Goal: Task Accomplishment & Management: Manage account settings

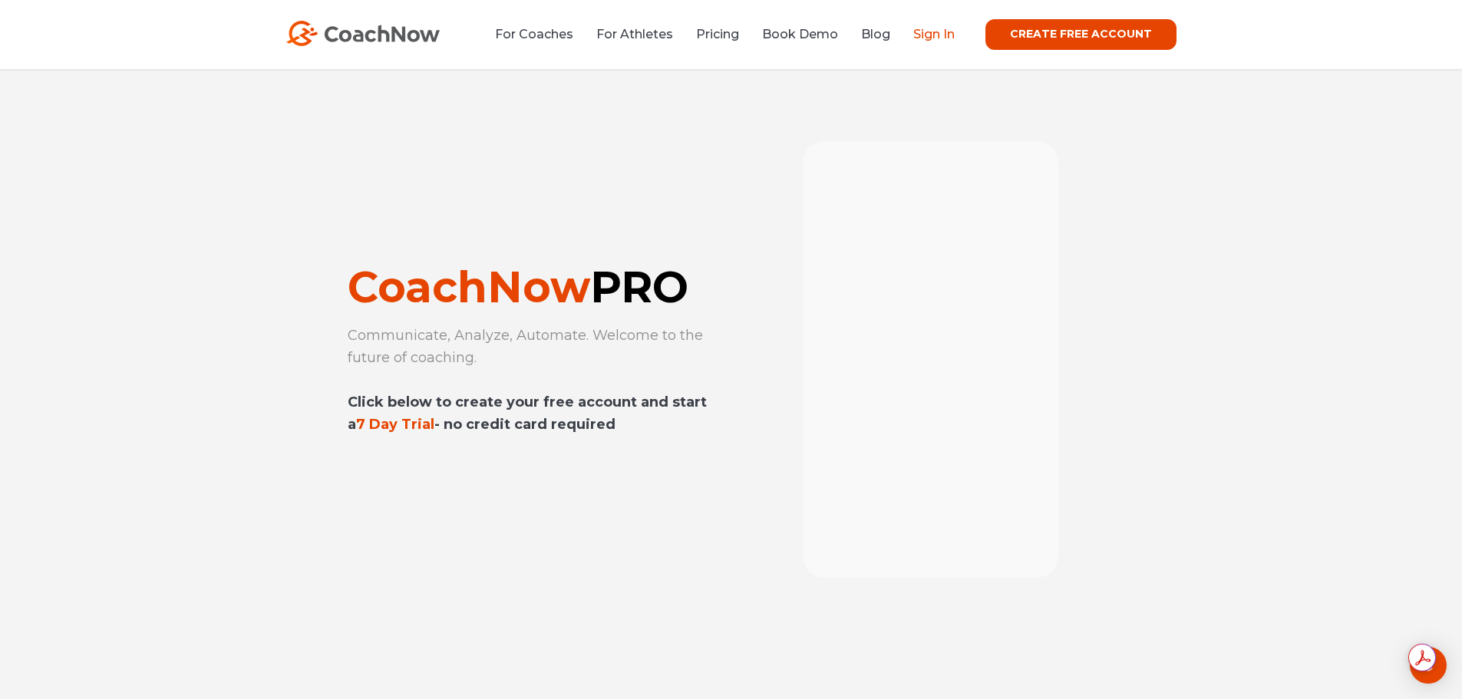
click at [955, 38] on link "Sign In" at bounding box center [933, 34] width 41 height 15
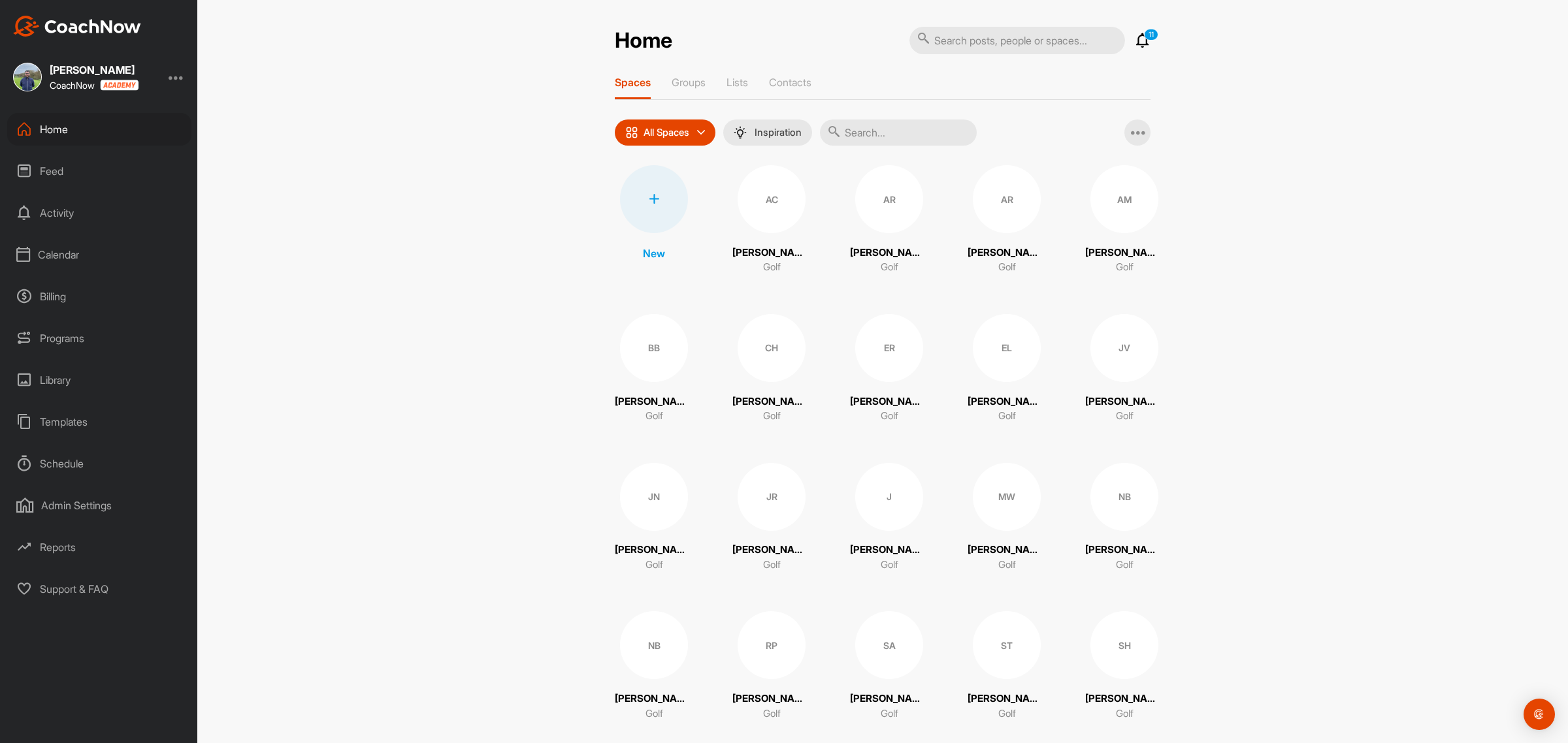
click at [43, 250] on div "Calendar" at bounding box center [99, 254] width 184 height 32
click at [95, 327] on div "Facility Calendar" at bounding box center [114, 321] width 155 height 27
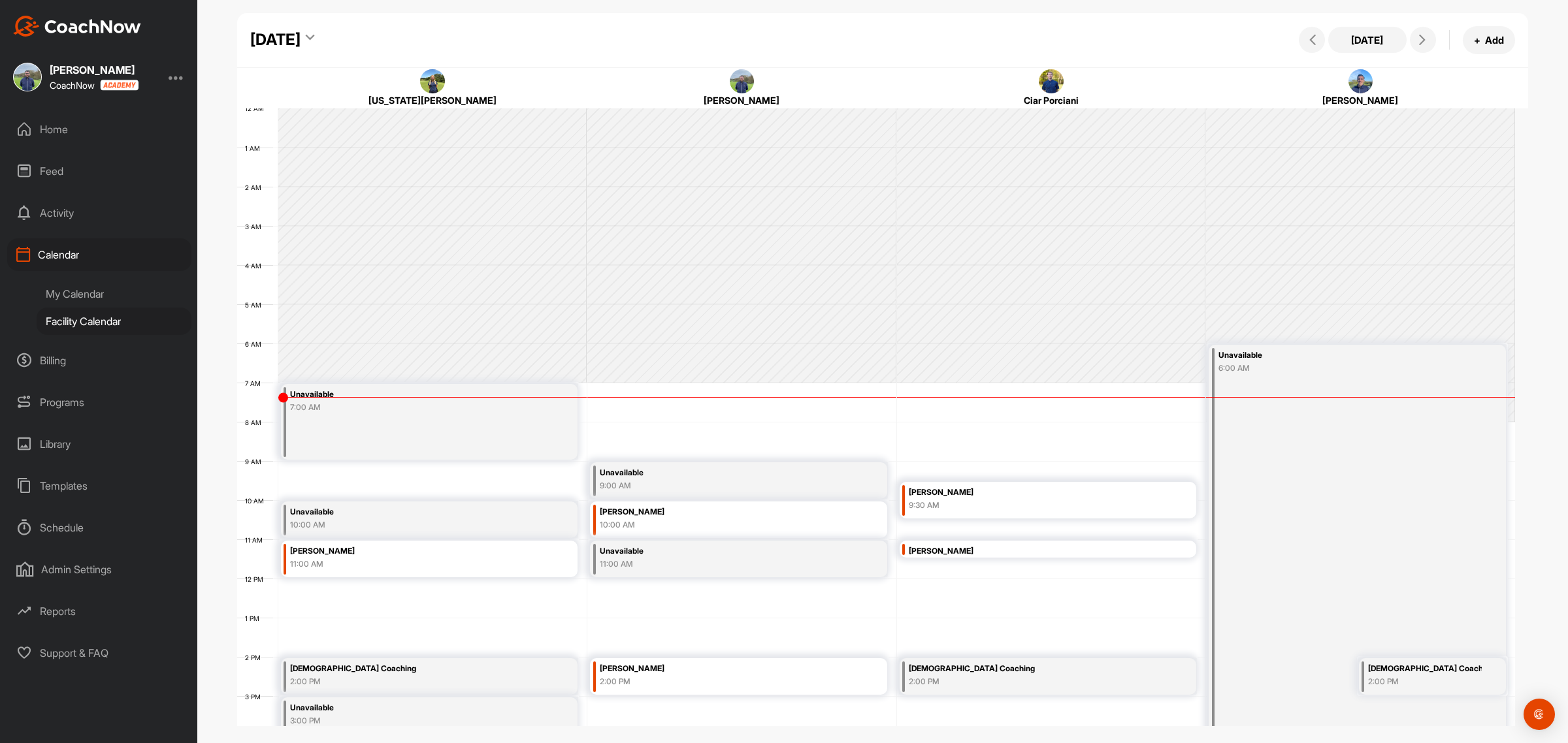
click at [80, 566] on div "Admin Settings" at bounding box center [99, 569] width 184 height 32
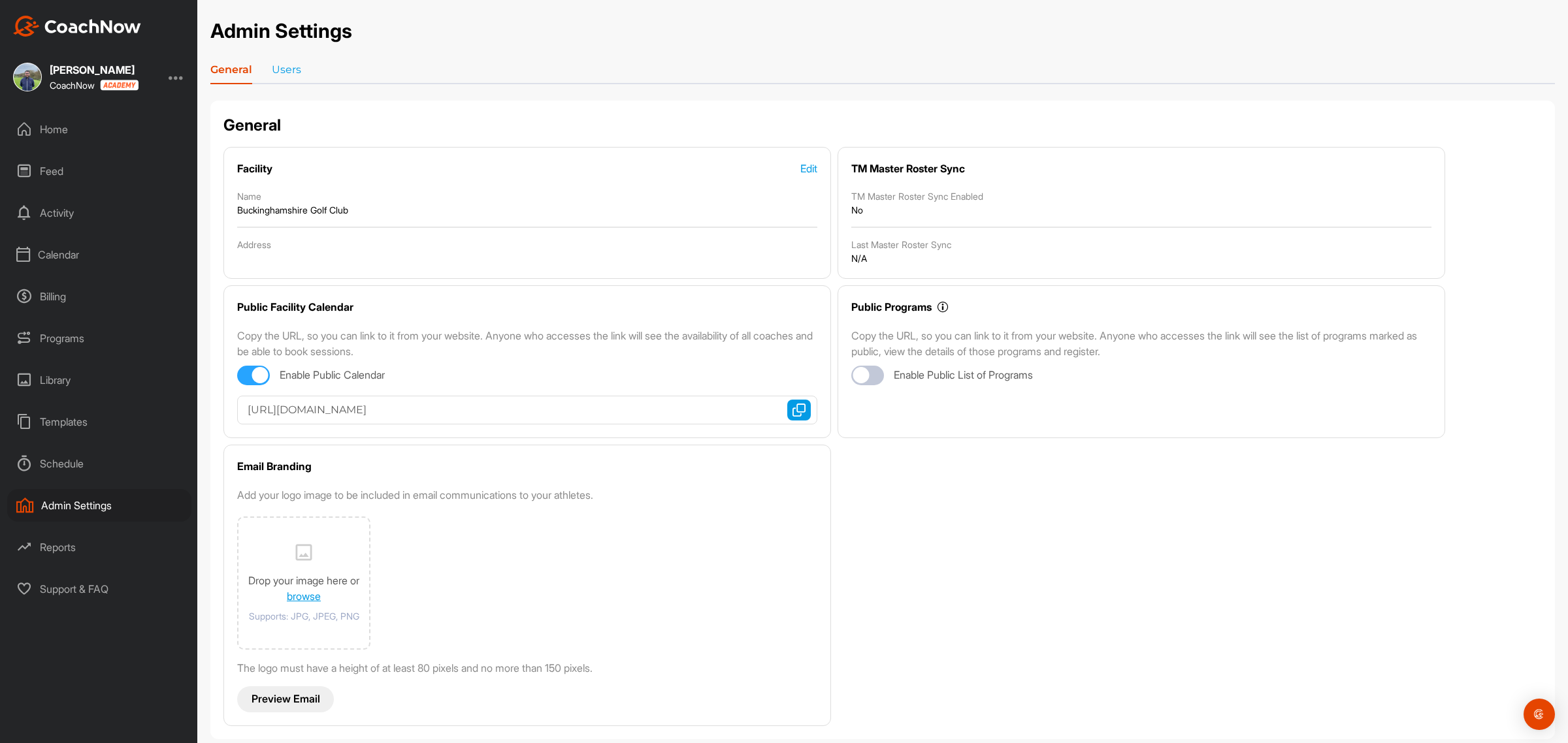
click at [175, 73] on div at bounding box center [176, 77] width 15 height 15
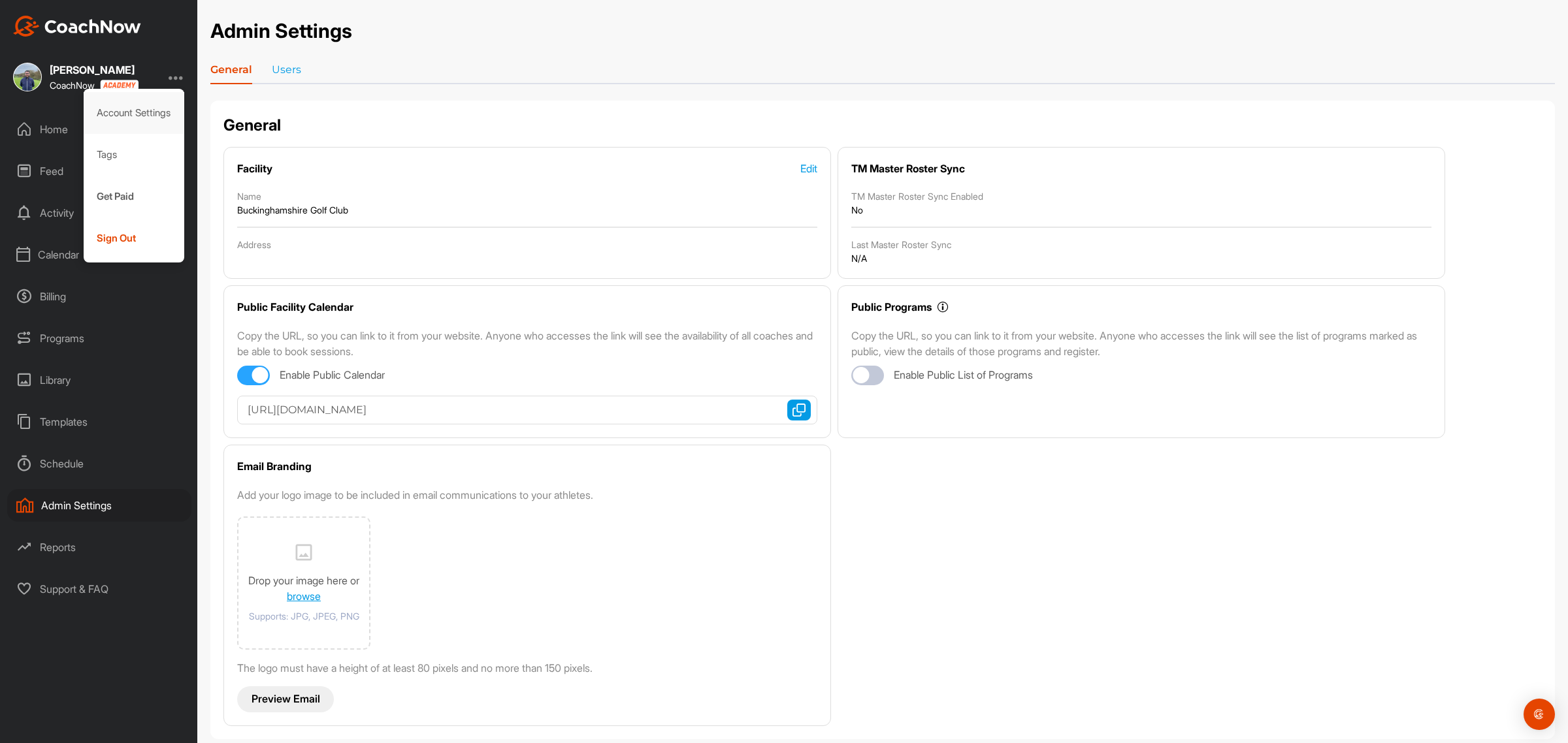
click at [147, 118] on div "Account Settings" at bounding box center [134, 112] width 101 height 42
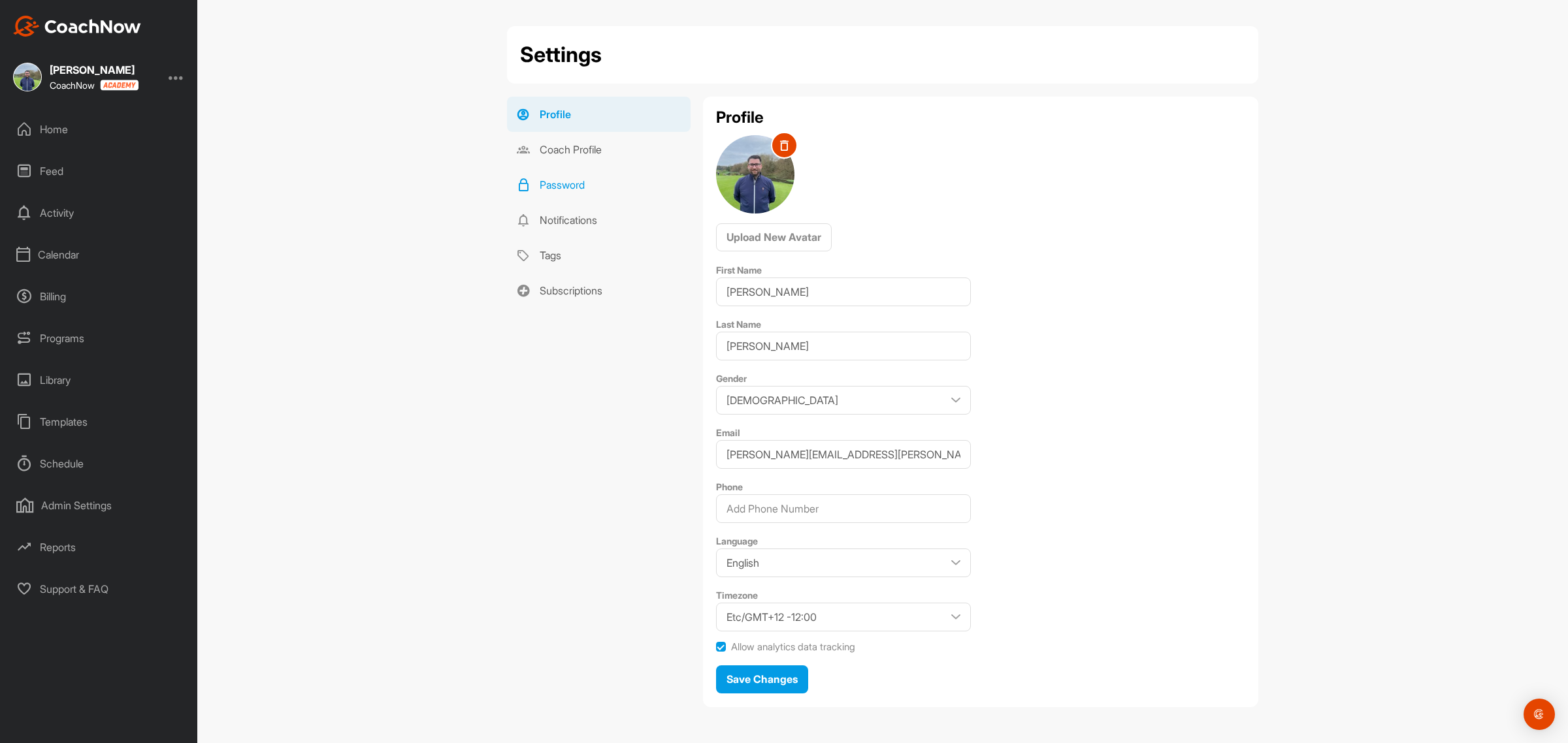
click at [547, 188] on link "Password" at bounding box center [599, 184] width 184 height 35
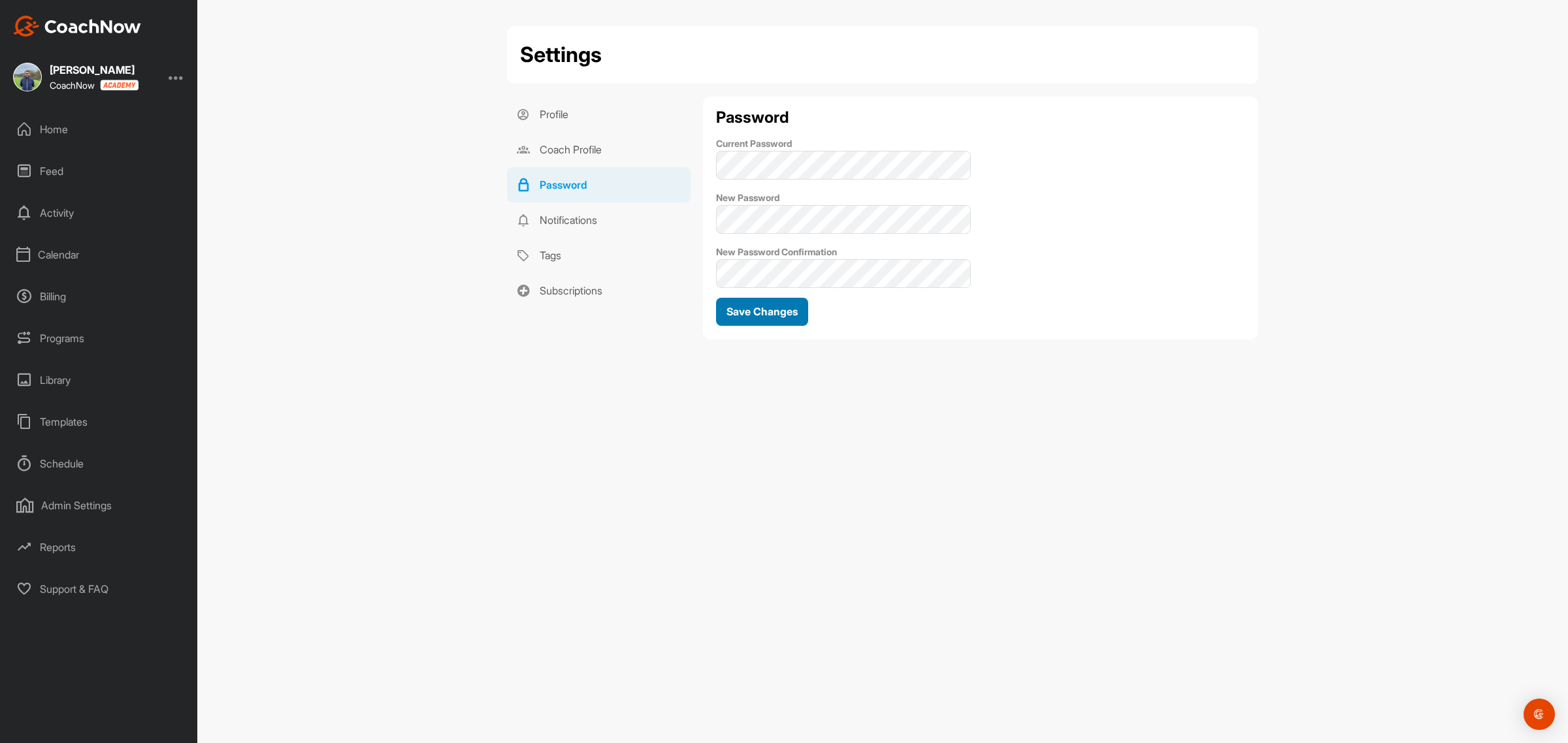
click at [769, 308] on span "Save Changes" at bounding box center [762, 311] width 72 height 13
